Goal: Navigation & Orientation: Find specific page/section

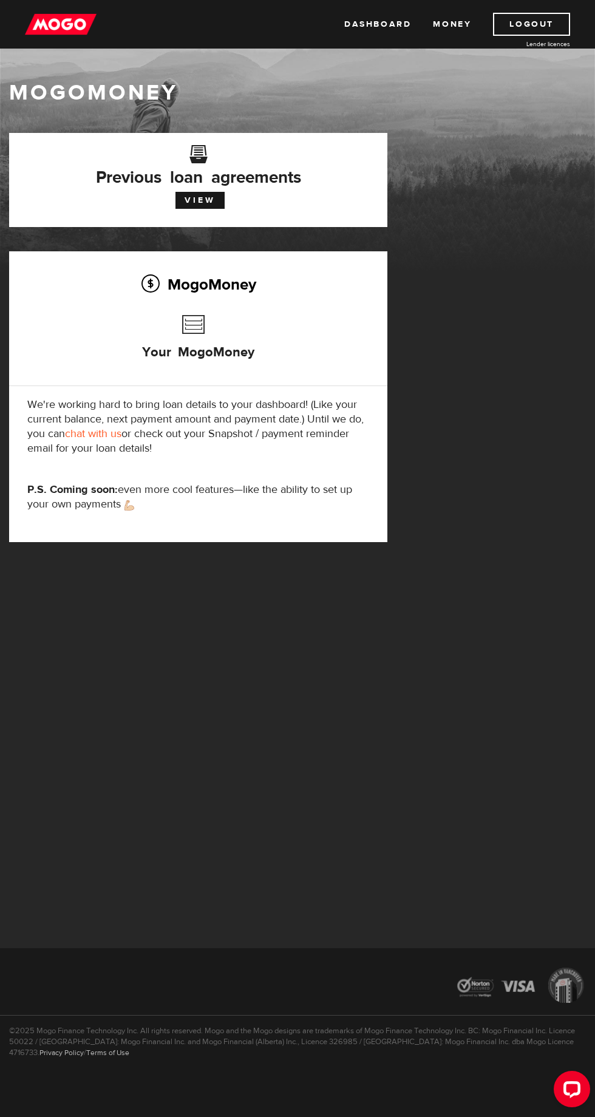
click at [450, 24] on link "Money" at bounding box center [452, 24] width 38 height 23
click at [372, 24] on link "Dashboard" at bounding box center [377, 24] width 67 height 23
